Goal: Find contact information: Find contact information

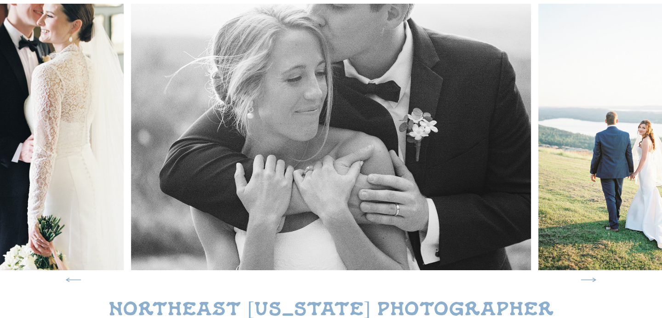
scroll to position [148, 0]
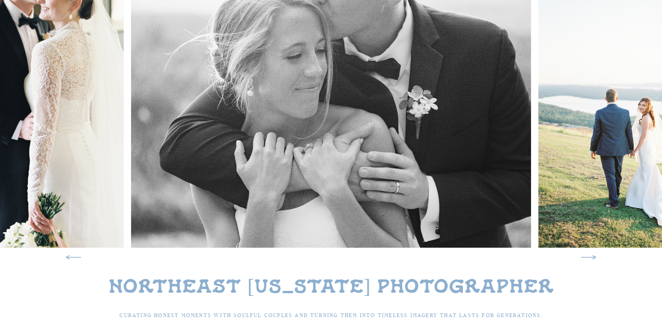
click at [590, 257] on icon at bounding box center [588, 257] width 15 height 4
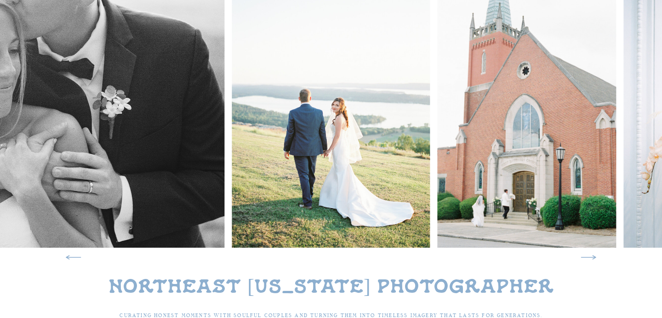
click at [590, 257] on icon at bounding box center [588, 257] width 15 height 4
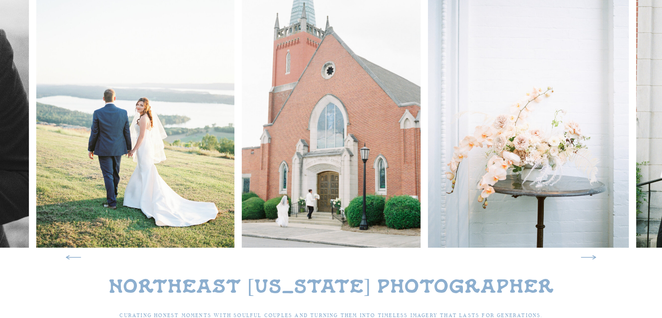
click at [590, 257] on icon at bounding box center [588, 257] width 15 height 4
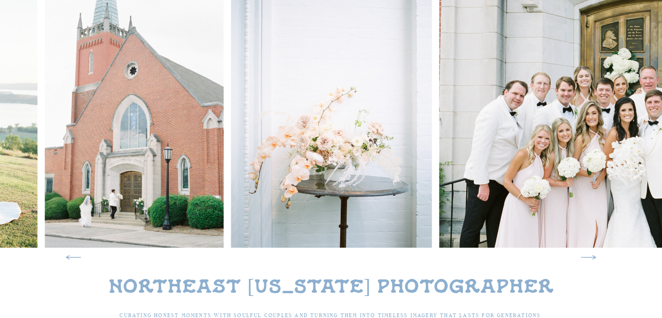
click at [590, 257] on icon at bounding box center [588, 257] width 15 height 4
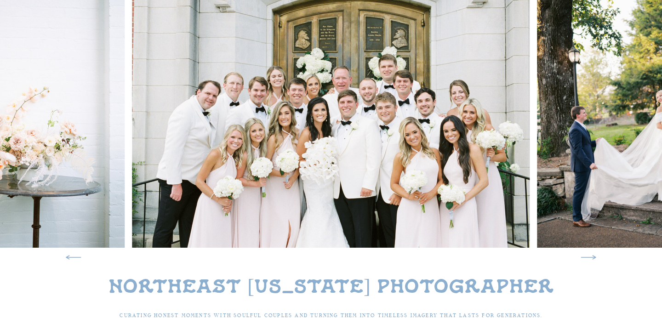
click at [590, 257] on icon at bounding box center [588, 257] width 15 height 4
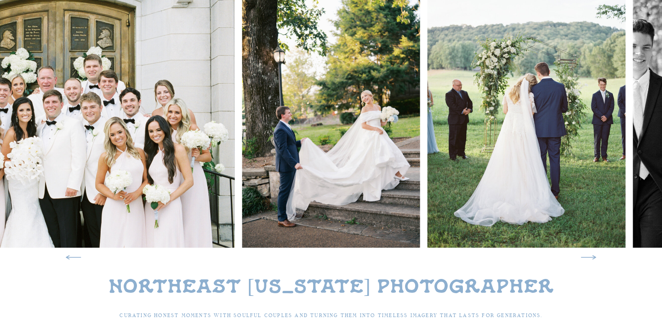
click at [590, 257] on icon at bounding box center [588, 257] width 15 height 4
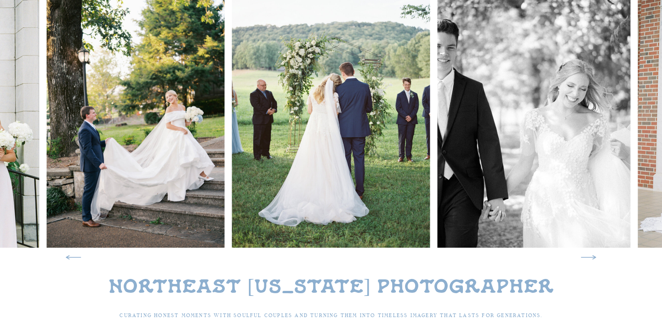
click at [590, 257] on icon at bounding box center [588, 257] width 15 height 4
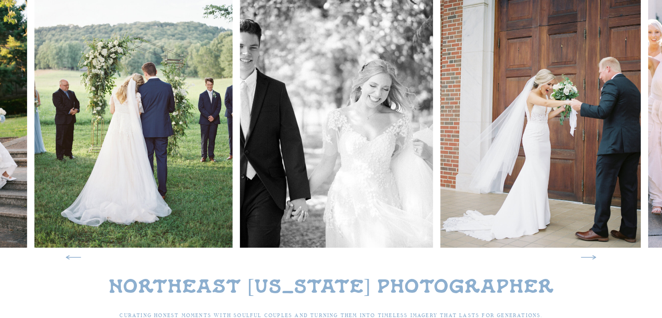
scroll to position [0, 0]
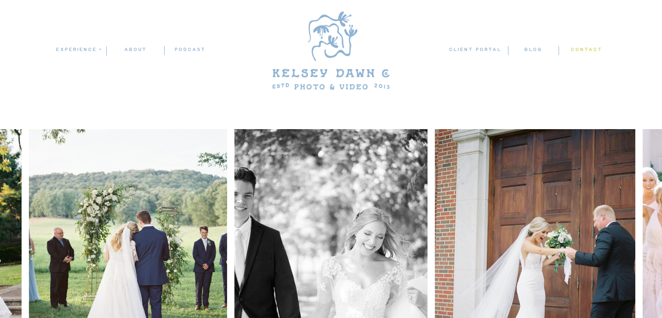
click at [578, 46] on nav "contact" at bounding box center [586, 49] width 32 height 9
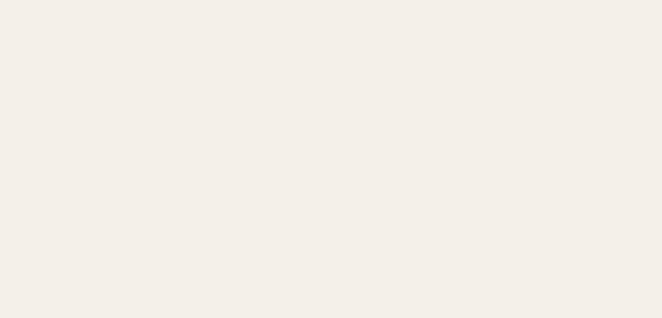
scroll to position [779, 0]
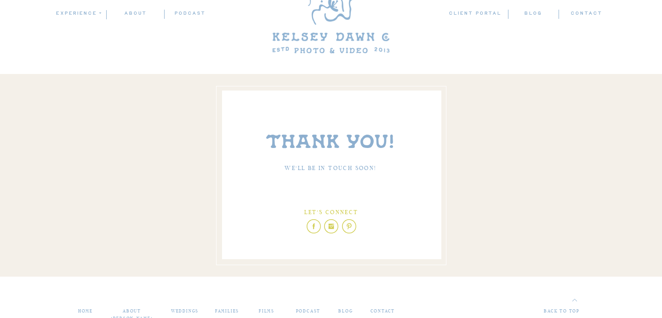
scroll to position [233, 0]
